Goal: Information Seeking & Learning: Find specific fact

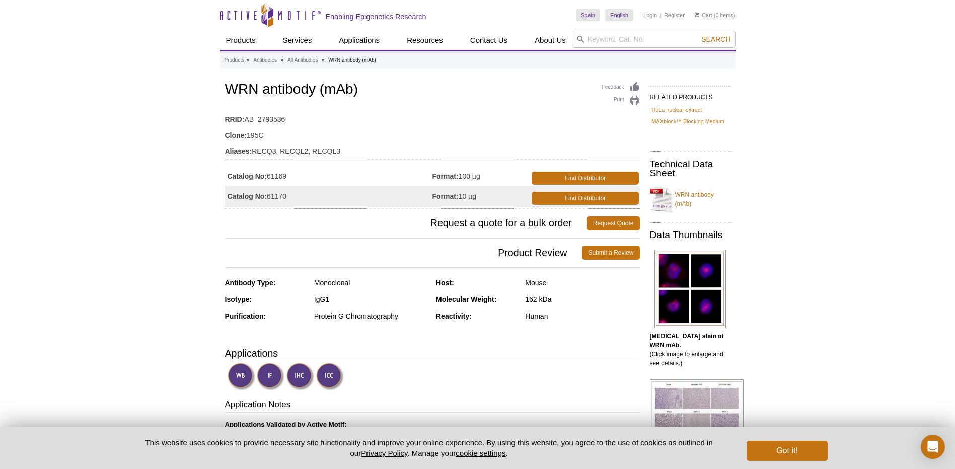
click at [226, 92] on h1 "WRN antibody (mAb)" at bounding box center [432, 90] width 415 height 17
drag, startPoint x: 225, startPoint y: 89, endPoint x: 369, endPoint y: 89, distance: 143.4
click at [369, 89] on h1 "WRN antibody (mAb)" at bounding box center [432, 90] width 415 height 17
copy h1 "WRN antibody (mAb)"
drag, startPoint x: 228, startPoint y: 175, endPoint x: 296, endPoint y: 179, distance: 68.0
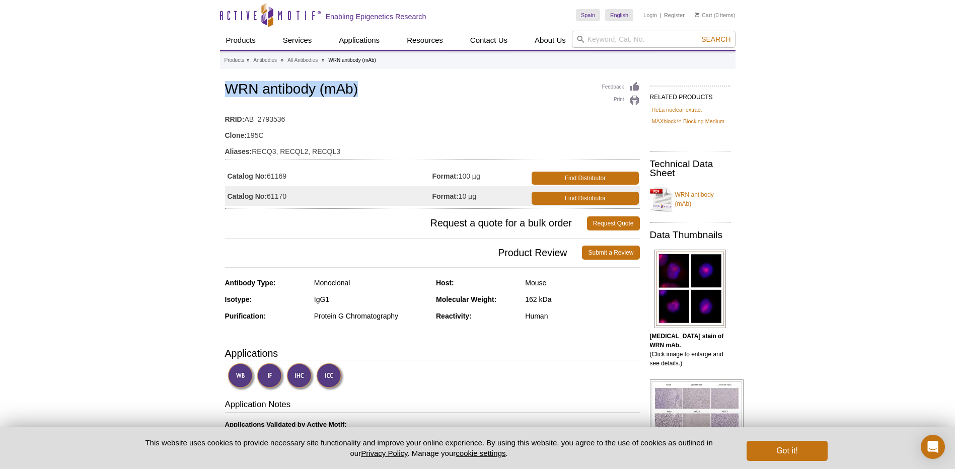
click at [296, 179] on td "Catalog No: 61169" at bounding box center [328, 176] width 207 height 20
copy td "Catalog No: 61169"
click at [268, 88] on h1 "WRN antibody (mAb)" at bounding box center [432, 90] width 415 height 17
